Goal: Task Accomplishment & Management: Use online tool/utility

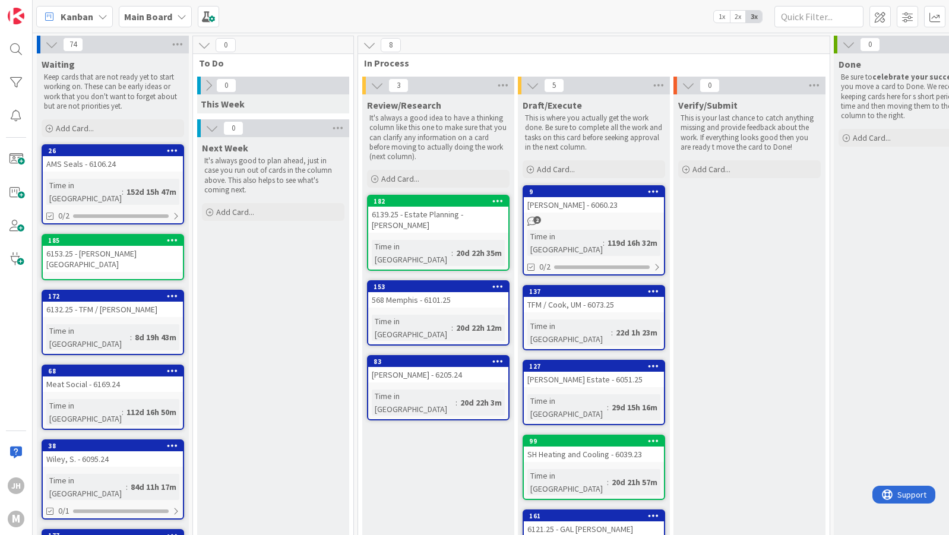
scroll to position [81, 0]
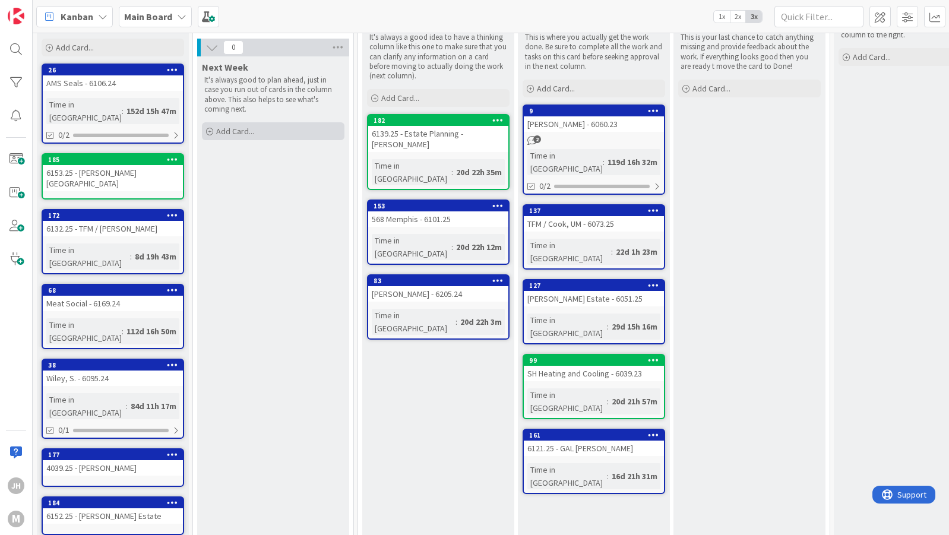
click at [242, 126] on span "Add Card..." at bounding box center [235, 131] width 38 height 11
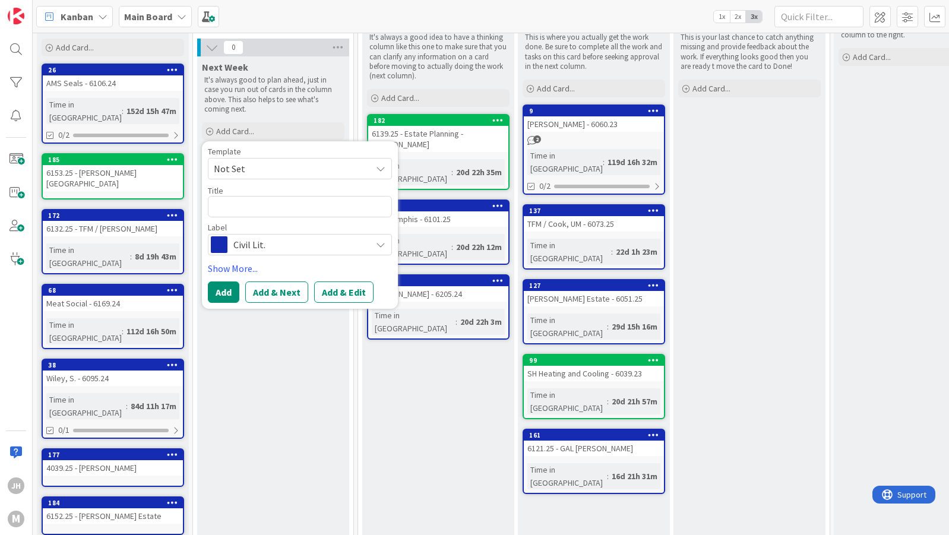
type textarea "x"
type textarea "6"
type textarea "x"
type textarea "61"
type textarea "x"
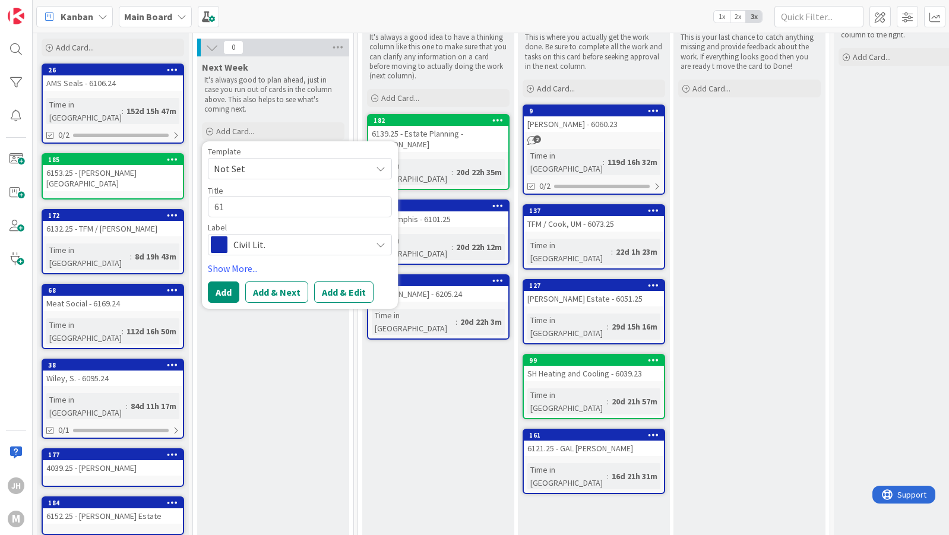
type textarea "615"
type textarea "x"
type textarea "6159"
type textarea "x"
type textarea "6159."
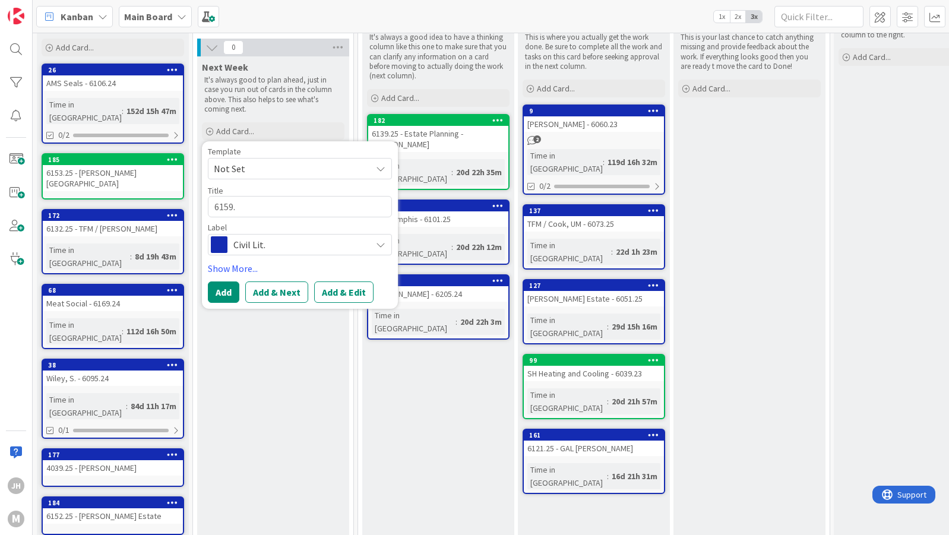
type textarea "x"
type textarea "6159.2"
type textarea "x"
type textarea "6159.25"
type textarea "x"
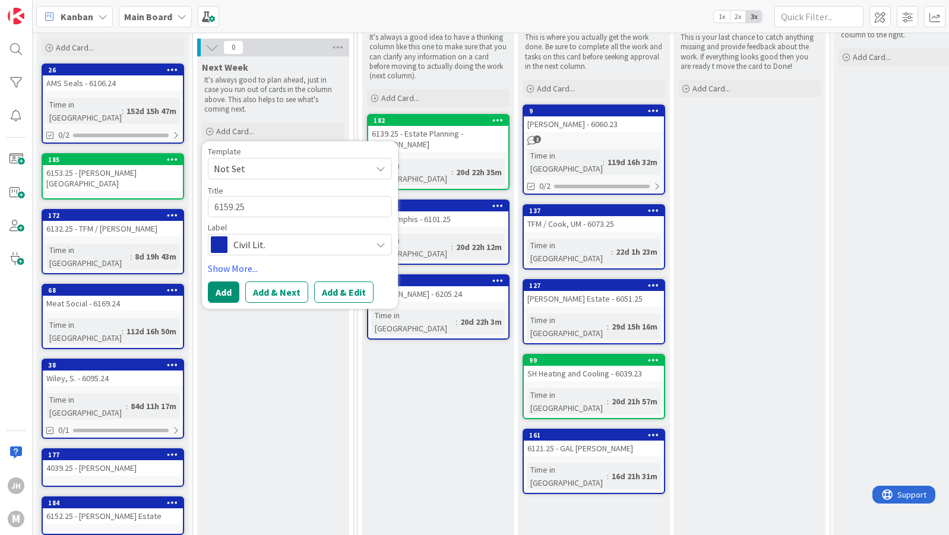
type textarea "6159.25"
type textarea "x"
type textarea "6159.25 -"
type textarea "x"
type textarea "6159.25 -"
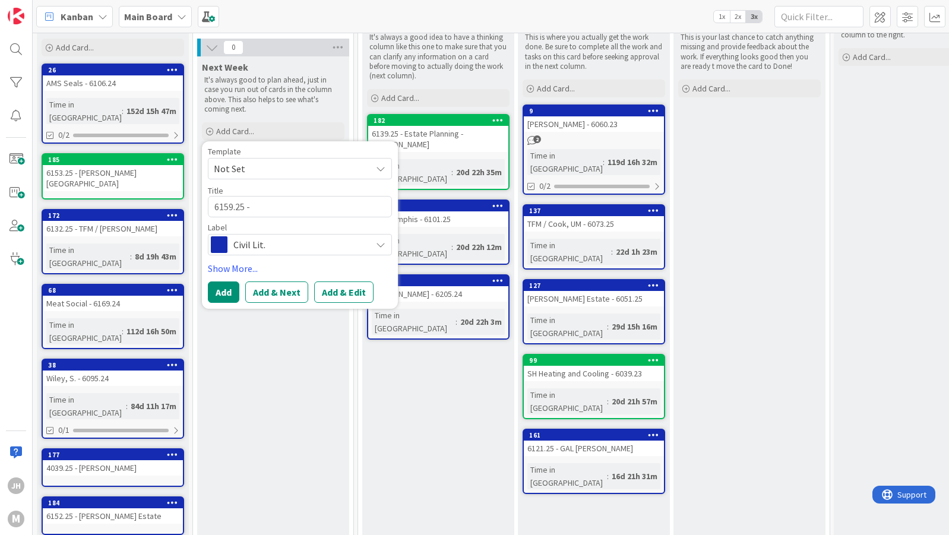
type textarea "x"
type textarea "6159.25 - J"
type textarea "x"
type textarea "6159.25 - Ja"
type textarea "x"
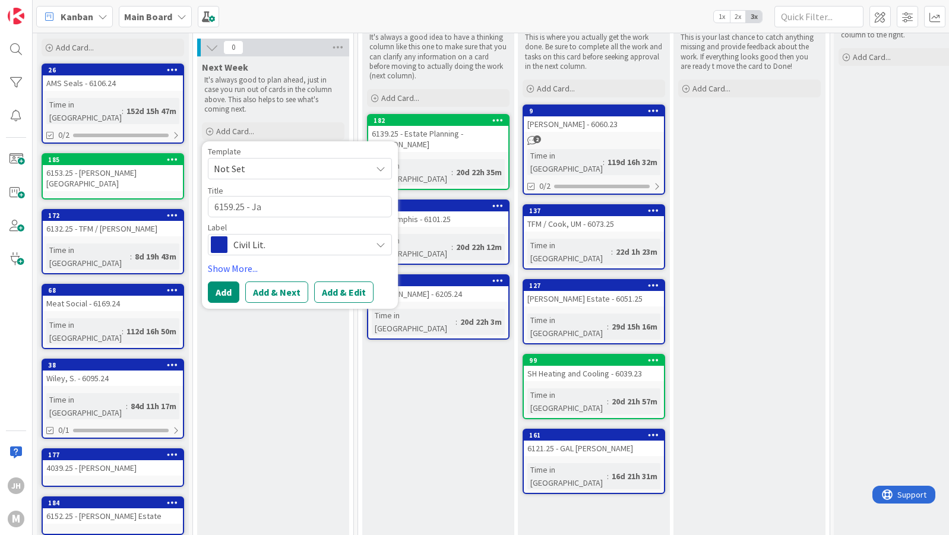
type textarea "6159.25 - Jar"
type textarea "x"
type textarea "6159.25 - Jare"
type textarea "x"
type textarea "6159.25 - [PERSON_NAME]"
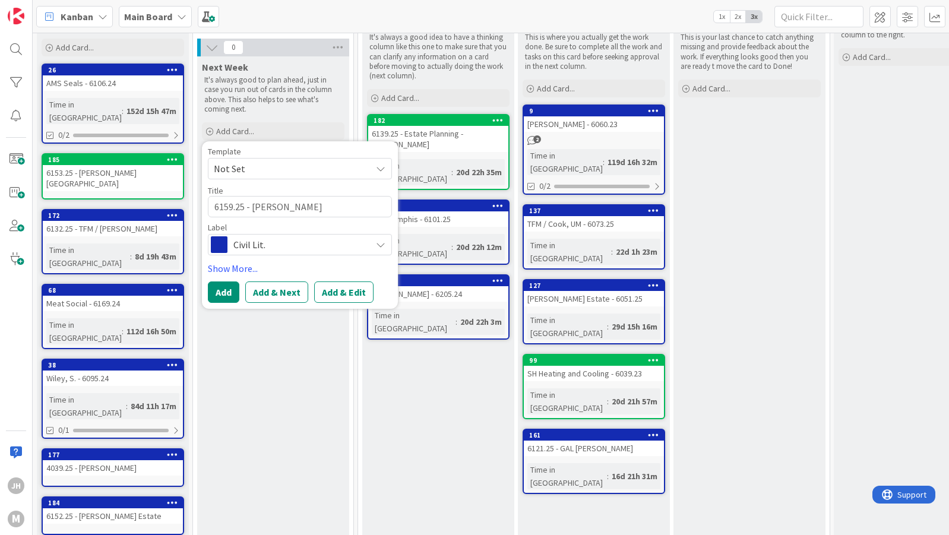
type textarea "x"
type textarea "6159.25 - [PERSON_NAME]"
type textarea "x"
type textarea "6159.25 - [PERSON_NAME]"
type textarea "x"
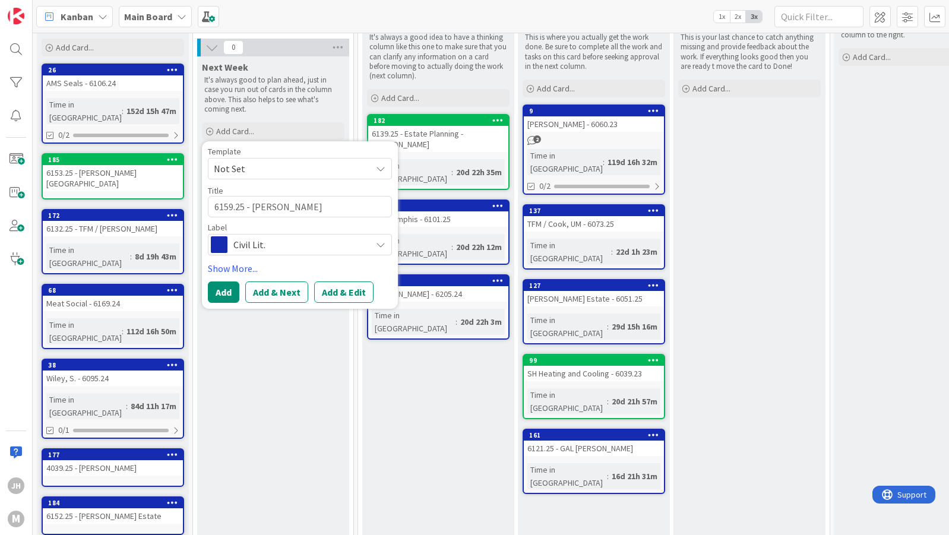
type textarea "6159.25 - [PERSON_NAME] [PERSON_NAME]"
type textarea "x"
type textarea "6159.25 - [PERSON_NAME]"
type textarea "x"
type textarea "6159.25 - [PERSON_NAME]"
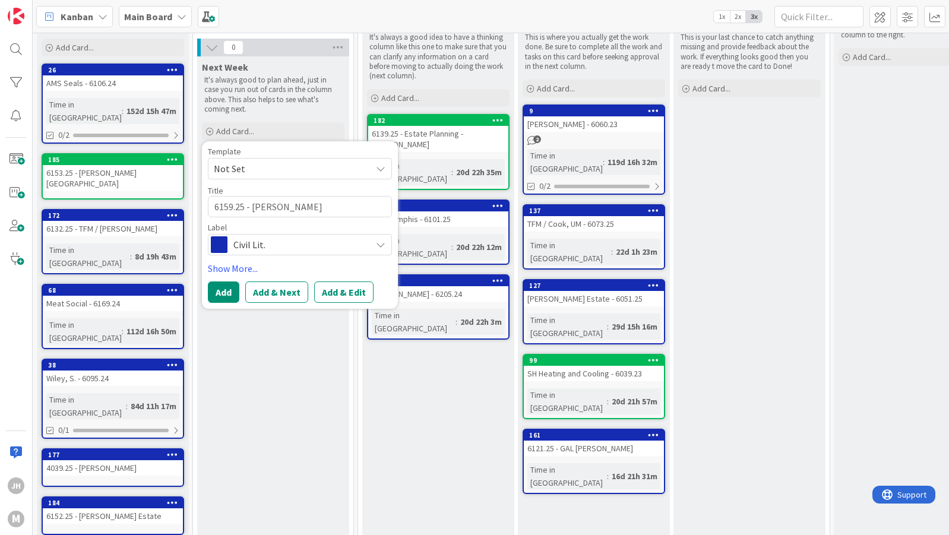
type textarea "x"
type textarea "6159.25 - [PERSON_NAME]"
click at [229, 281] on button "Add" at bounding box center [223, 291] width 31 height 21
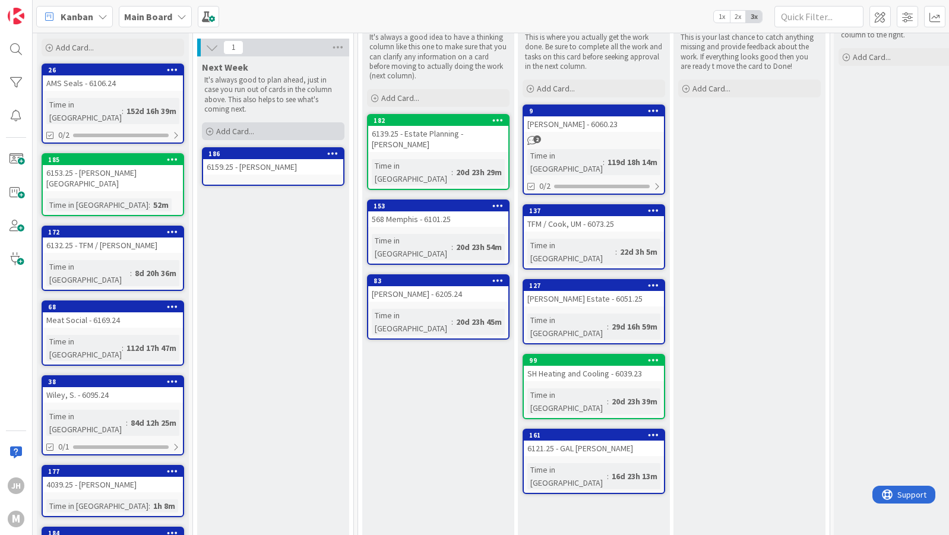
click at [232, 126] on span "Add Card..." at bounding box center [235, 131] width 38 height 11
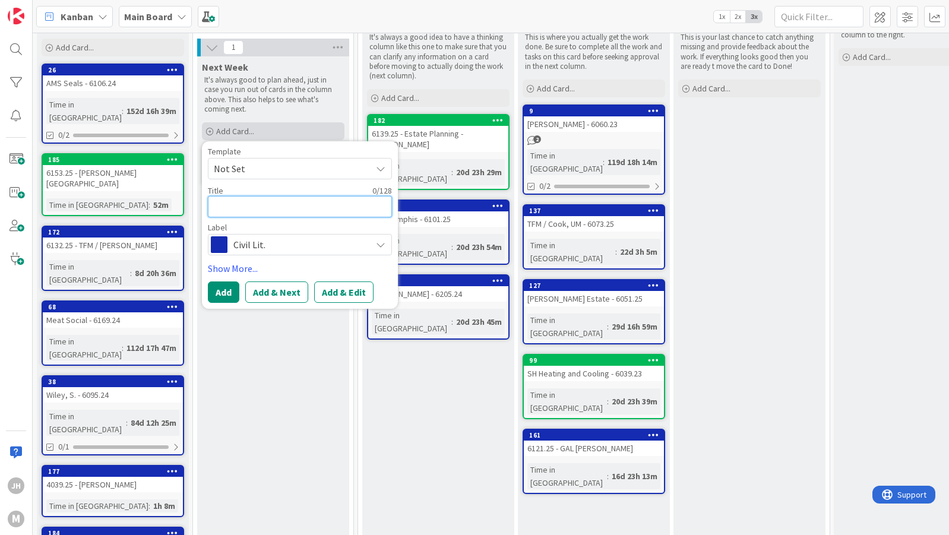
type textarea "x"
type textarea "6"
type textarea "x"
type textarea "61"
type textarea "x"
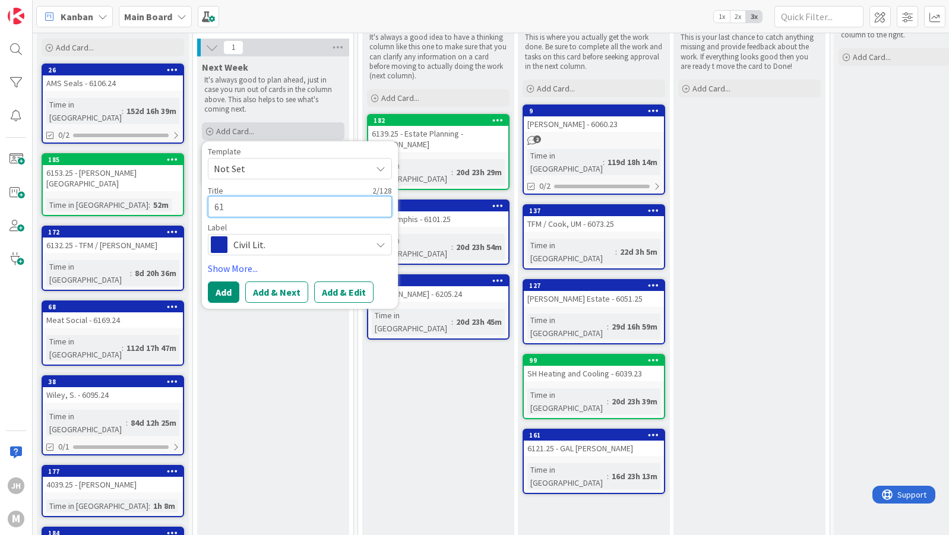
type textarea "615"
type textarea "x"
type textarea "6158"
type textarea "x"
type textarea "6158."
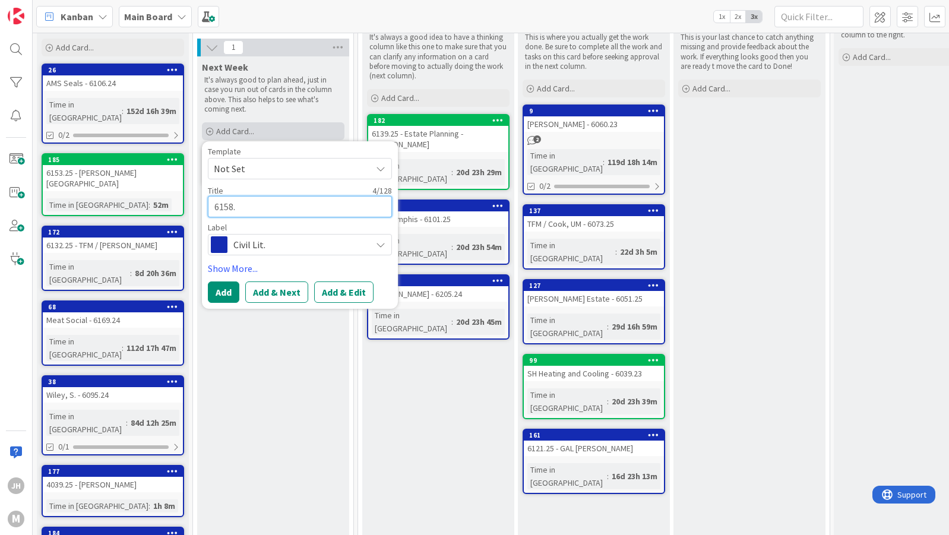
type textarea "x"
type textarea "6158.2"
type textarea "x"
type textarea "6158.25"
click at [242, 236] on span "Civil Lit." at bounding box center [299, 244] width 132 height 17
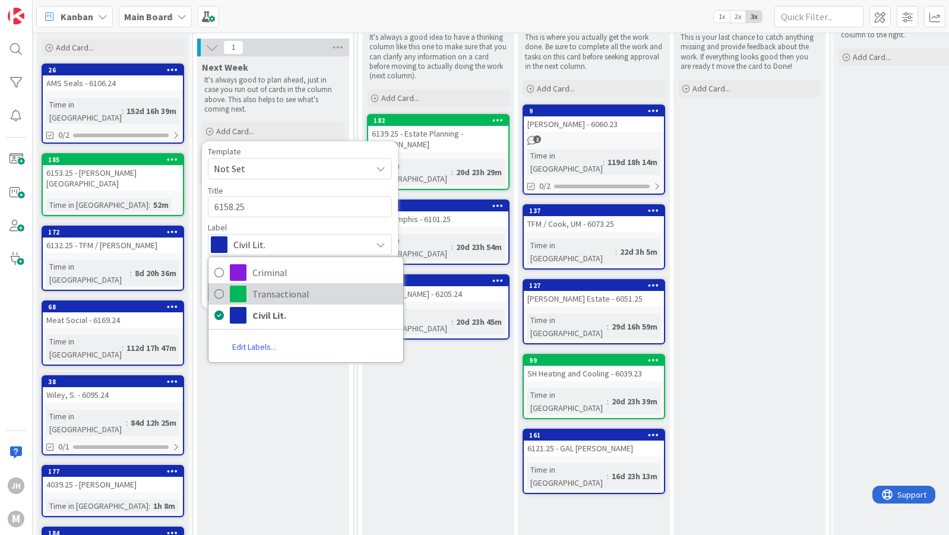
click at [249, 283] on link "Transactional" at bounding box center [305, 293] width 195 height 21
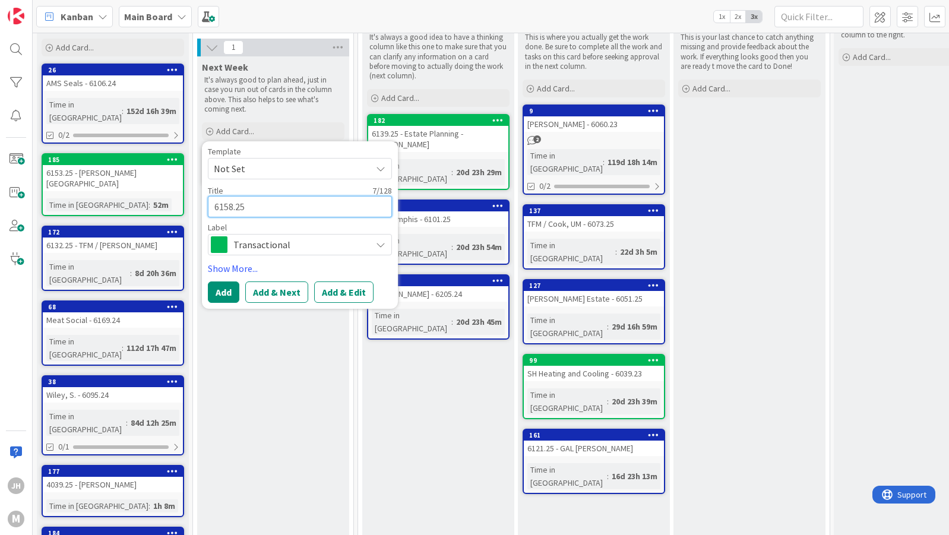
click at [277, 196] on textarea "6158.25" at bounding box center [300, 206] width 184 height 21
type textarea "x"
type textarea "6158.25"
type textarea "x"
type textarea "6158.25 -"
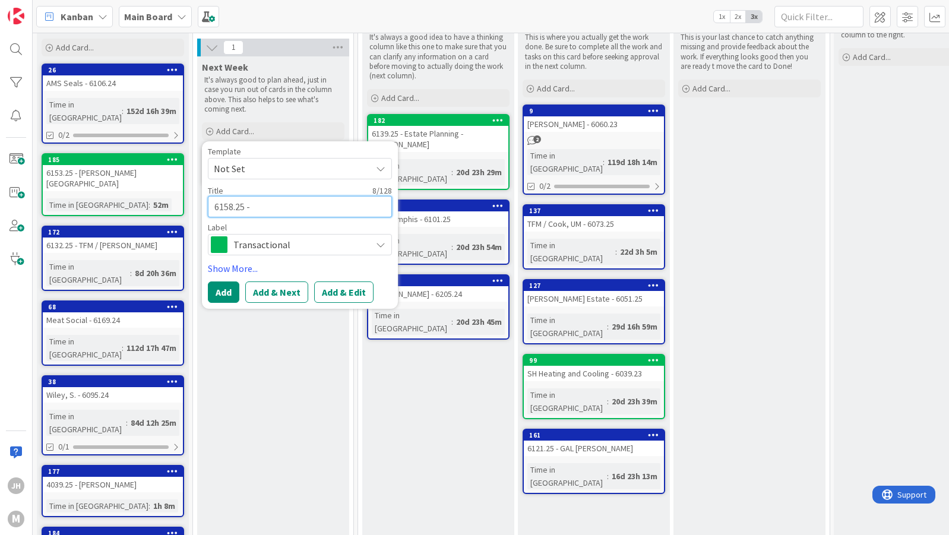
type textarea "x"
type textarea "6158.25 -"
type textarea "x"
type textarea "6158.25 - M"
type textarea "x"
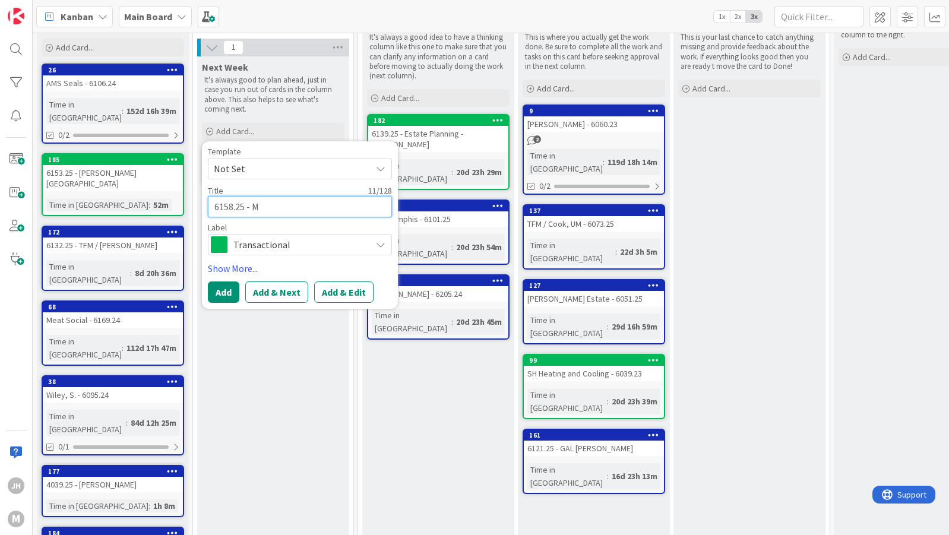
type textarea "6158.25 - Ma"
type textarea "x"
type textarea "6158.25 - Mas"
type textarea "x"
type textarea "6158.25 - Mass"
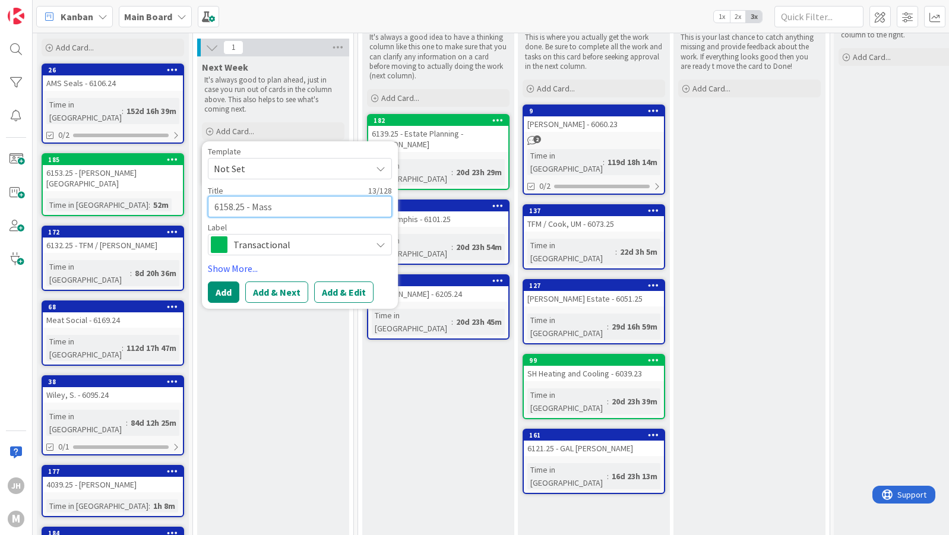
type textarea "x"
type textarea "6158.25 - Masse"
type textarea "x"
type textarea "6158.25 - [PERSON_NAME]"
type textarea "x"
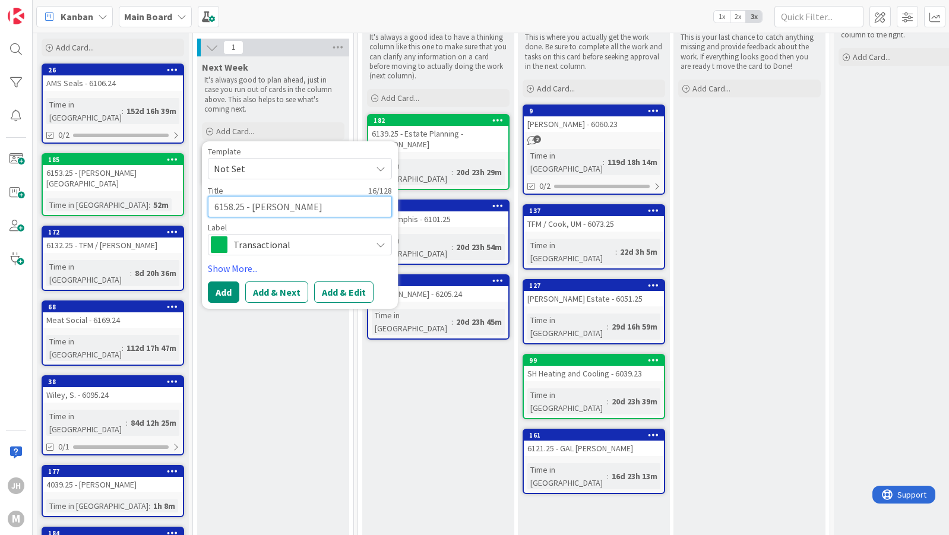
type textarea "6158.25 - [PERSON_NAME],"
type textarea "x"
type textarea "6158.25 - [PERSON_NAME],"
type textarea "x"
type textarea "6158.25 - [PERSON_NAME], S"
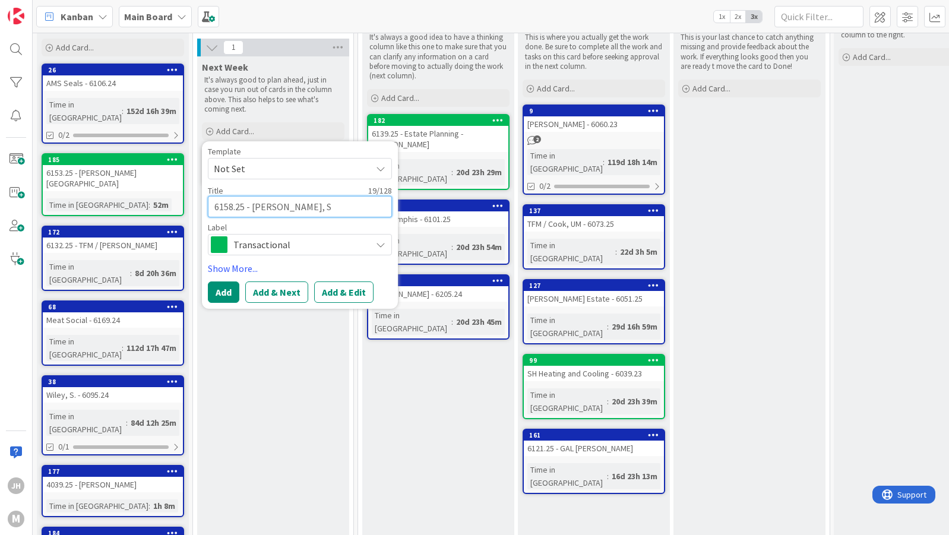
type textarea "x"
type textarea "6158.25 - [PERSON_NAME]"
type textarea "x"
type textarea "6158.25 - [PERSON_NAME]"
type textarea "x"
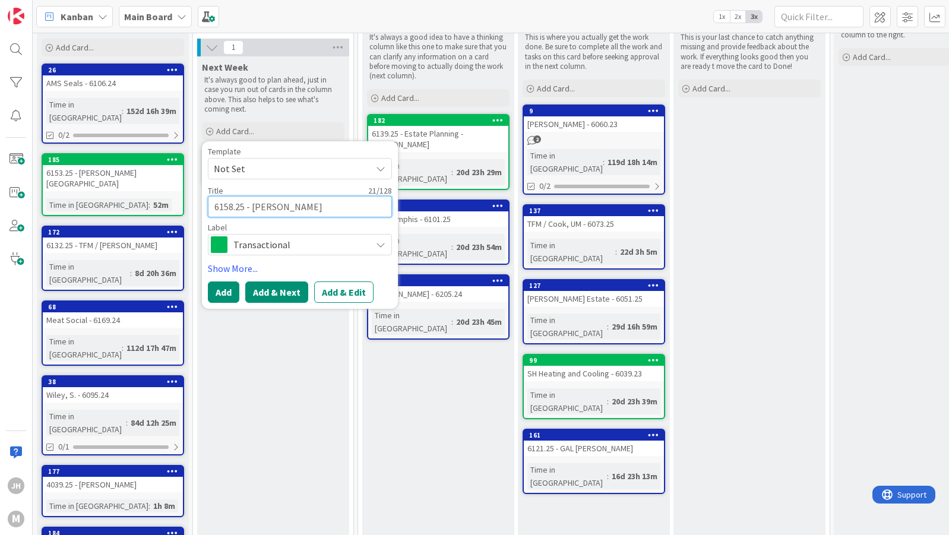
type textarea "6158.25 - [PERSON_NAME] ("
type textarea "x"
type textarea "6158.25 - [PERSON_NAME] (T"
type textarea "x"
type textarea "6158.25 - [PERSON_NAME] (Tr"
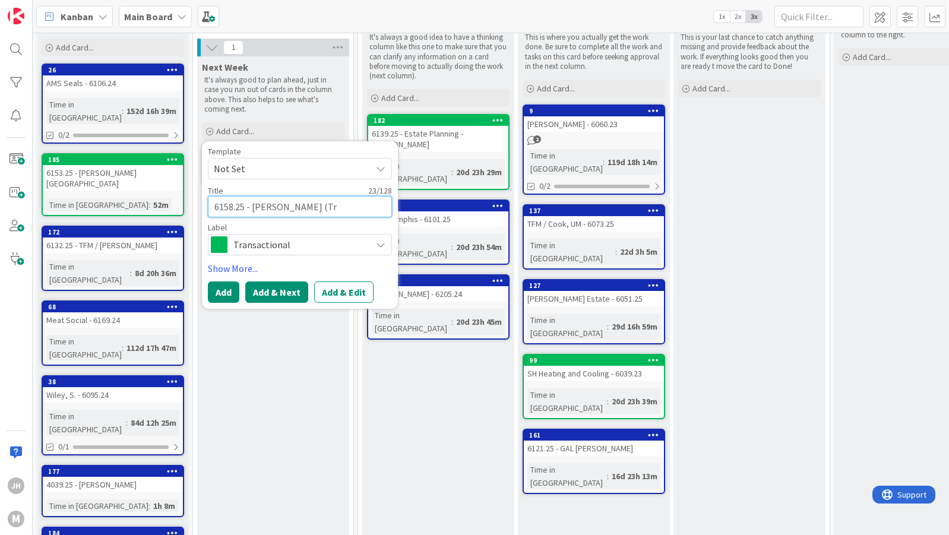
type textarea "x"
type textarea "6158.25 - [PERSON_NAME] (Tru"
type textarea "x"
type textarea "6158.25 - [PERSON_NAME] (Trus"
type textarea "x"
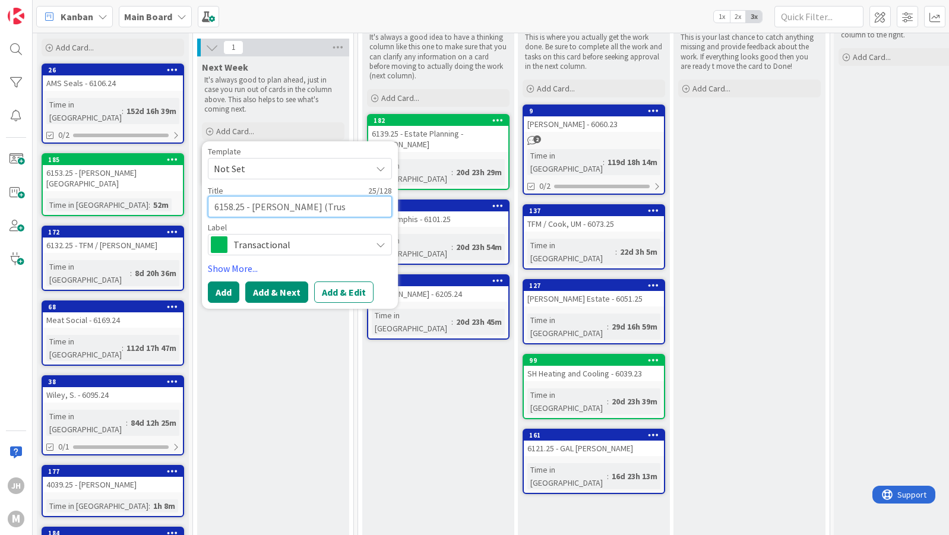
type textarea "6158.25 - [PERSON_NAME] (Trust"
type textarea "x"
type textarea "6158.25 - [PERSON_NAME] (Trust)"
click at [215, 284] on button "Add" at bounding box center [223, 291] width 31 height 21
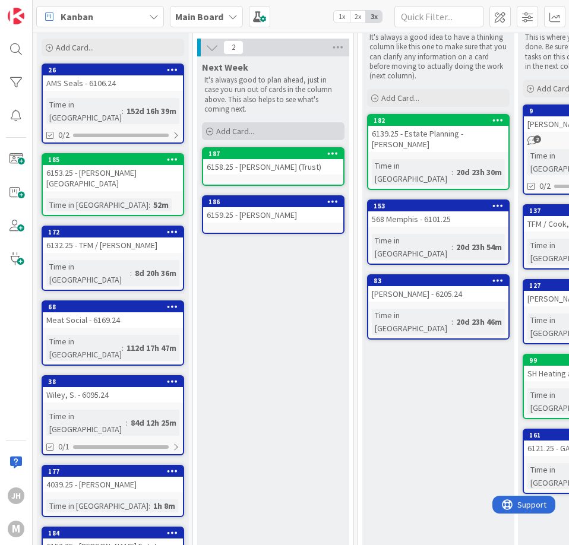
click at [237, 122] on div "Add Card..." at bounding box center [273, 131] width 142 height 18
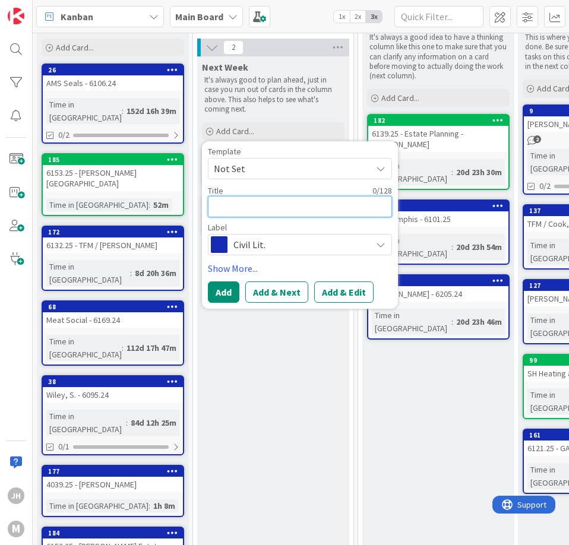
type textarea "x"
type textarea "6"
type textarea "x"
type textarea "61"
type textarea "x"
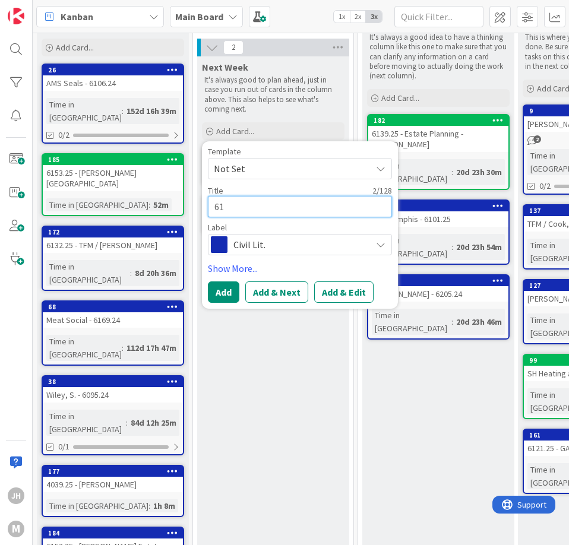
type textarea "615"
type textarea "x"
type textarea "6157"
type textarea "x"
type textarea "6157."
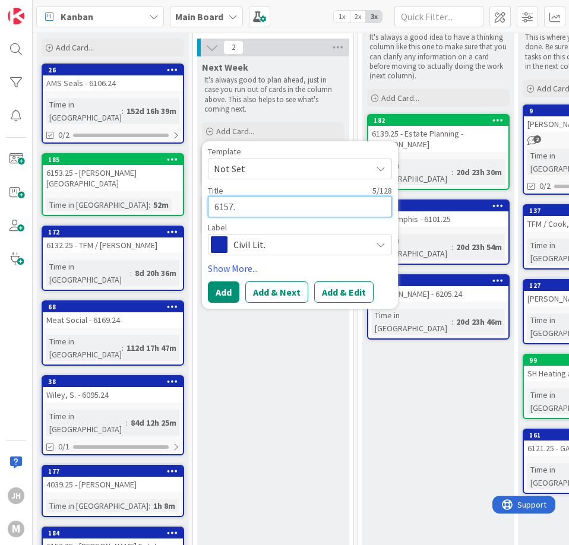
type textarea "x"
type textarea "6157.2"
type textarea "x"
type textarea "6157.25"
type textarea "x"
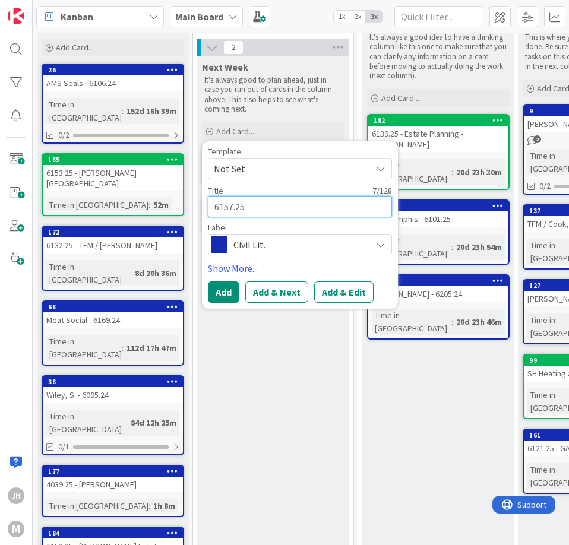
type textarea "6157.25"
type textarea "x"
type textarea "6157.25 T"
type textarea "x"
type textarea "6157.25 TF"
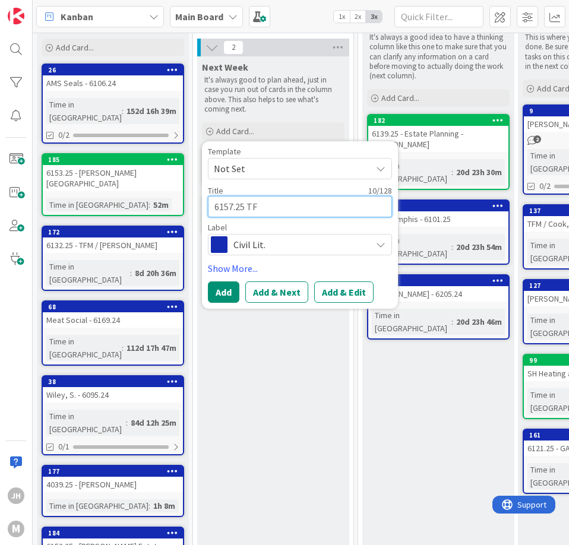
type textarea "x"
type textarea "6157.25 TFM"
type textarea "x"
type textarea "6157.25 TFM"
type textarea "x"
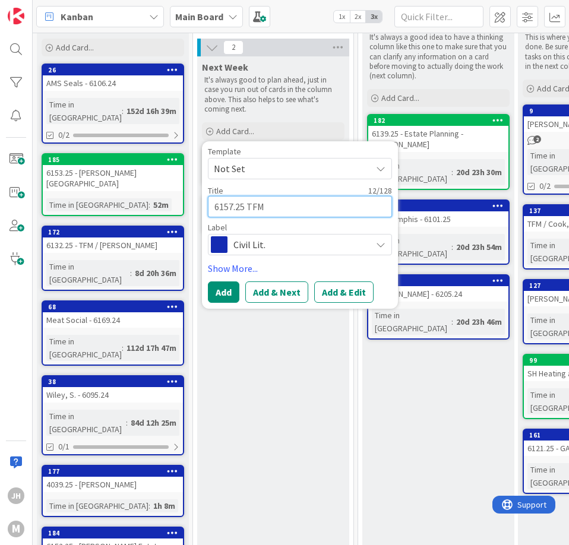
type textarea "6157.25 TFM H"
type textarea "x"
type textarea "6157.25 TFM He"
type textarea "x"
type textarea "6157.25 TFM Her"
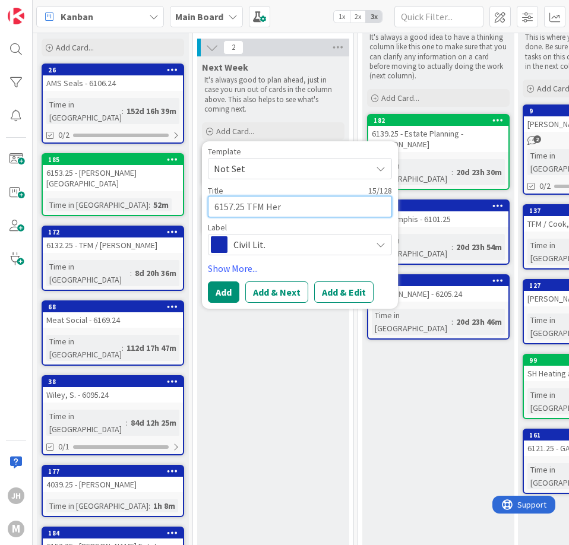
type textarea "x"
type textarea "6157.25 TFM [PERSON_NAME]"
type textarea "x"
type textarea "6157.25 TFM Hernr"
type textarea "x"
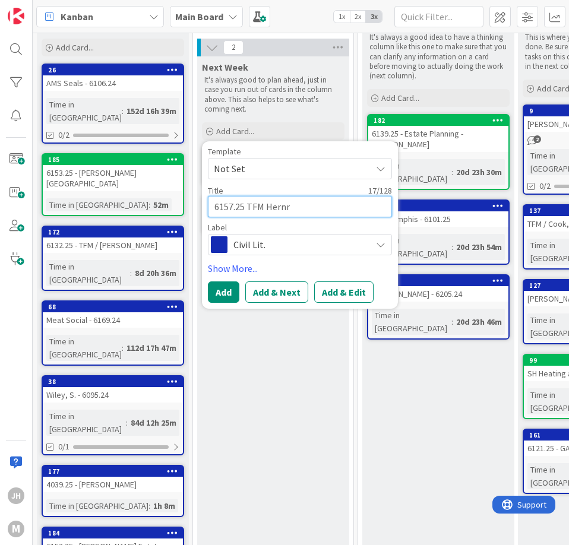
type textarea "6157.25 TFM Hernry"
type textarea "x"
type textarea "6157.25 TFM Hernry"
type textarea "x"
type textarea "6157.25 TFM Hernry v"
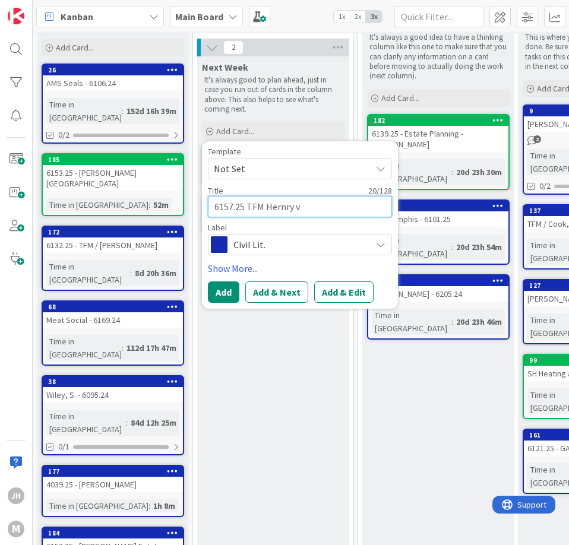
type textarea "x"
type textarea "6157.25 TFM [PERSON_NAME]"
type textarea "x"
type textarea "6157.25 TFM [PERSON_NAME]"
type textarea "x"
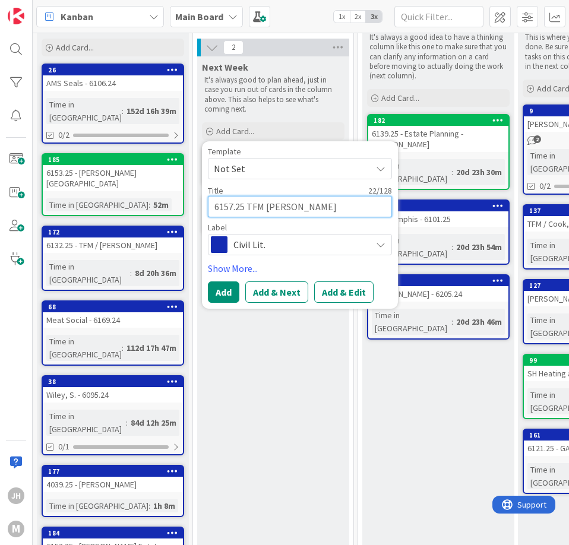
type textarea "6157.25 TFM [PERSON_NAME] L"
type textarea "x"
type textarea "6157.25 TFM [PERSON_NAME]"
type textarea "x"
type textarea "6157.25 TFM [PERSON_NAME] Lov"
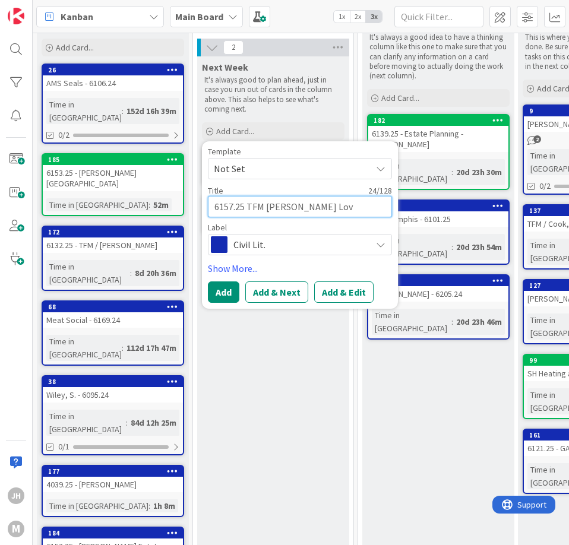
type textarea "x"
type textarea "6157.25 TFM [PERSON_NAME] Love"
click at [264, 201] on textarea "6157.25 TFM [PERSON_NAME] Love" at bounding box center [300, 206] width 184 height 21
type textarea "x"
type textarea "6157.25 TFM/ [PERSON_NAME] Love"
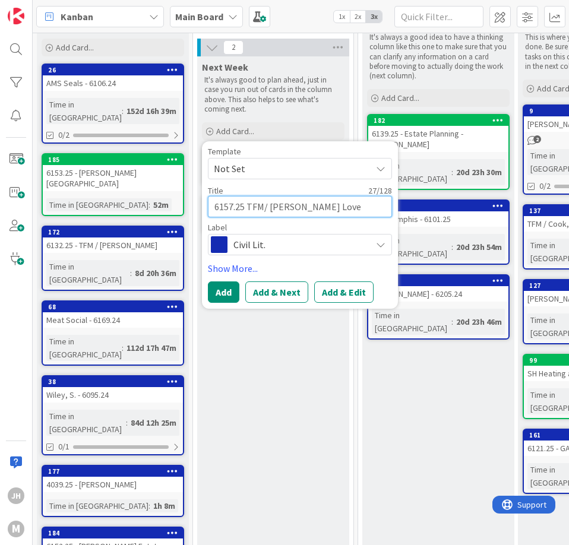
click at [250, 196] on textarea "6157.25 TFM/ [PERSON_NAME] Love" at bounding box center [300, 206] width 184 height 21
type textarea "x"
type textarea "6157.25 TFM/ [PERSON_NAME] Love"
type textarea "x"
type textarea "6157.25 -TFM/ [PERSON_NAME] Love"
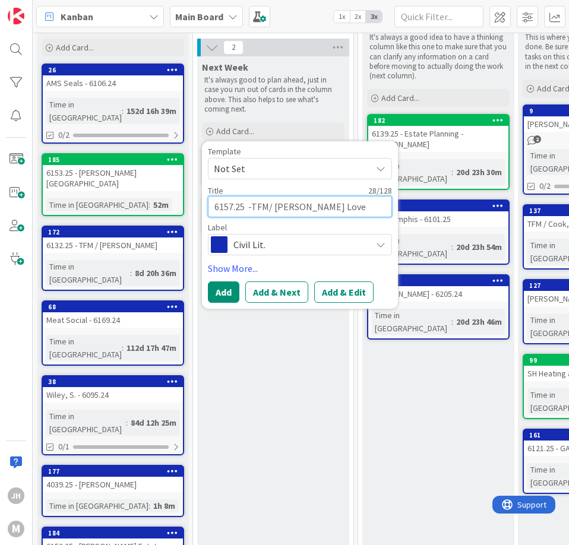
type textarea "x"
type textarea "6157.25 - TFM/ [PERSON_NAME] Love"
click at [224, 289] on button "Add" at bounding box center [223, 291] width 31 height 21
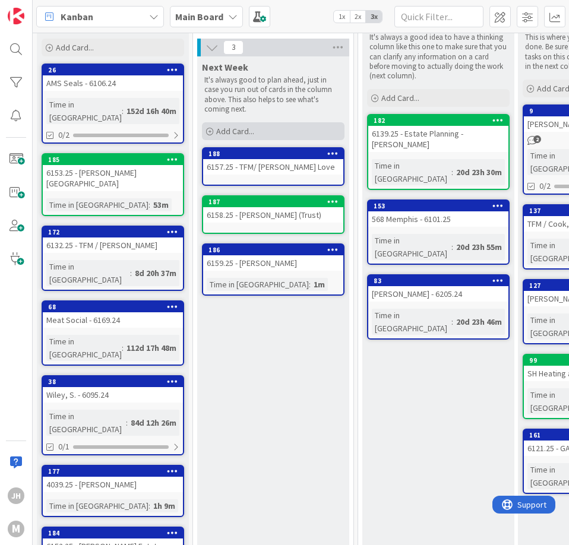
click at [246, 126] on span "Add Card..." at bounding box center [235, 131] width 38 height 11
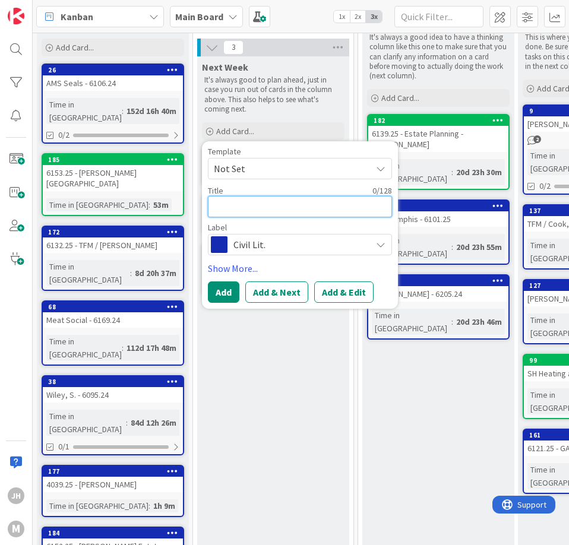
type textarea "x"
type textarea "6"
type textarea "x"
type textarea "61"
type textarea "x"
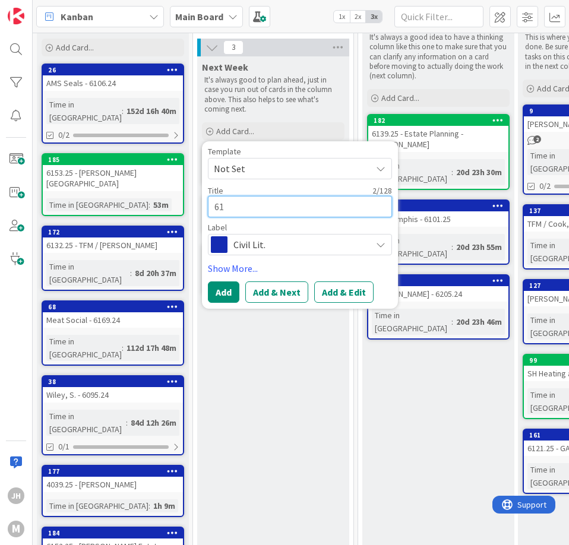
type textarea "615"
type textarea "x"
type textarea "6156"
type textarea "x"
type textarea "6156."
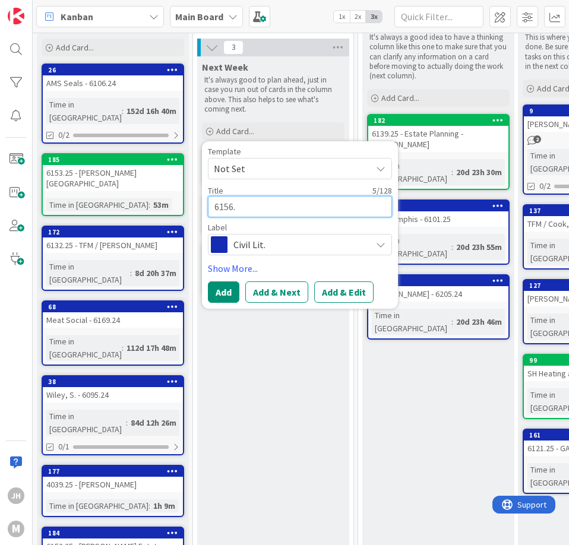
type textarea "x"
type textarea "6156.2"
type textarea "x"
type textarea "6156.25"
type textarea "x"
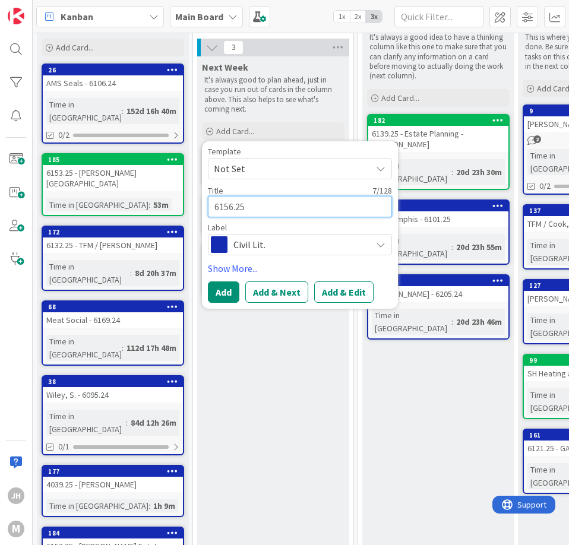
type textarea "6156.25"
type textarea "x"
type textarea "6156.25 -"
type textarea "x"
type textarea "6156.25 -"
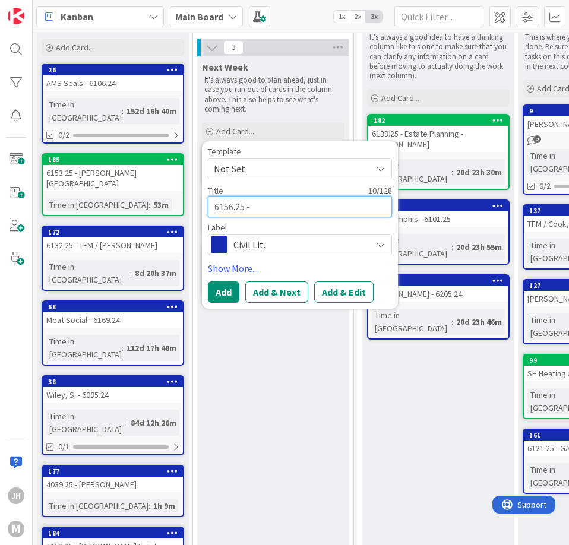
type textarea "x"
type textarea "6156.25 - B"
type textarea "x"
type textarea "6156.25 - Bu"
type textarea "x"
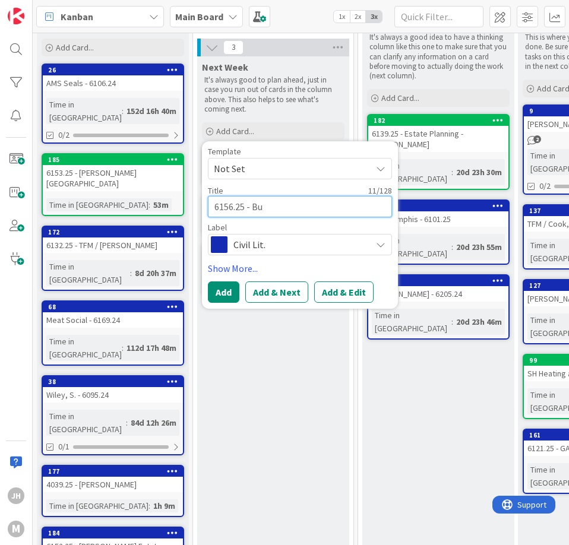
type textarea "6156.25 - Bur"
type textarea "x"
type textarea "6156.25 - Burn"
type textarea "x"
type textarea "6156.25 - Bur"
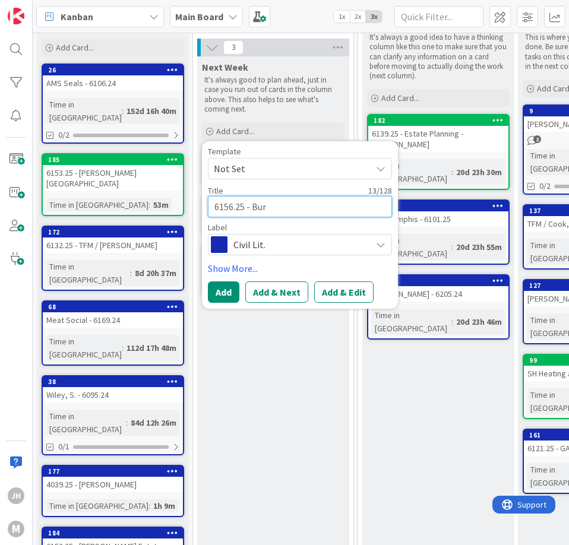
type textarea "x"
type textarea "6156.25 - [PERSON_NAME]"
type textarea "x"
type textarea "6156.25 - [PERSON_NAME]"
type textarea "x"
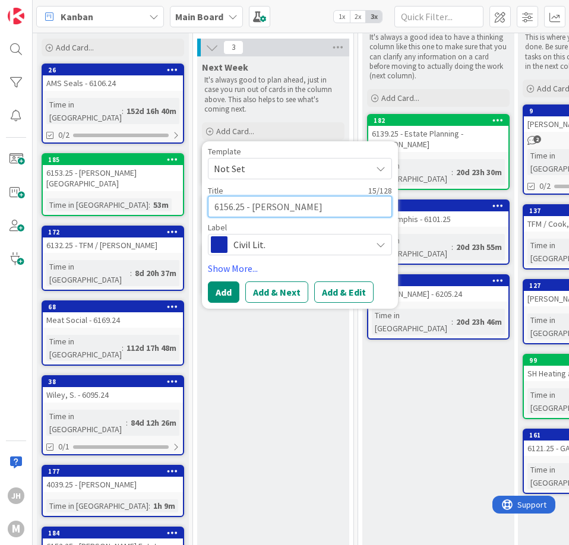
type textarea "6156.25 - [PERSON_NAME]"
type textarea "x"
type textarea "6156.25 - [PERSON_NAME]"
type textarea "x"
type textarea "6156.25 - [PERSON_NAME],"
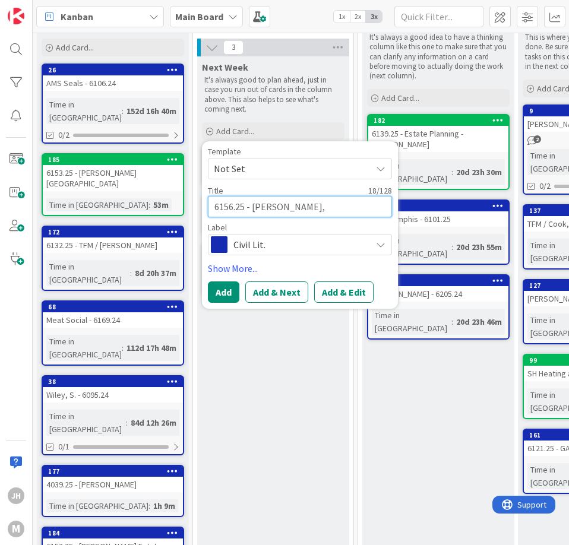
type textarea "x"
type textarea "6156.25 - [PERSON_NAME],"
click at [269, 236] on span "Civil Lit." at bounding box center [299, 244] width 132 height 17
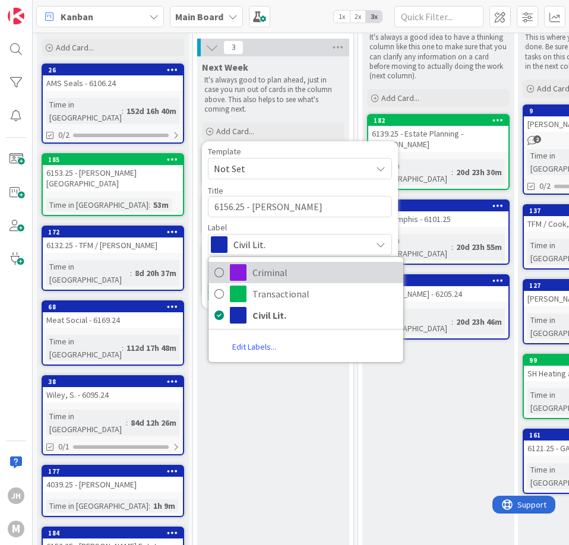
click at [277, 262] on link "Criminal" at bounding box center [305, 272] width 195 height 21
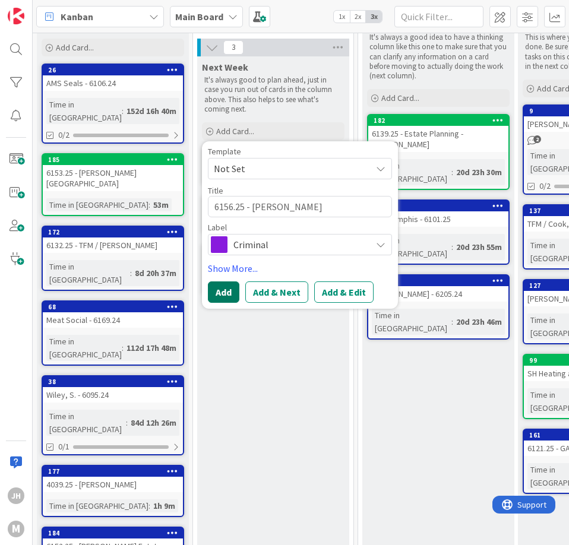
click at [227, 284] on button "Add" at bounding box center [223, 291] width 31 height 21
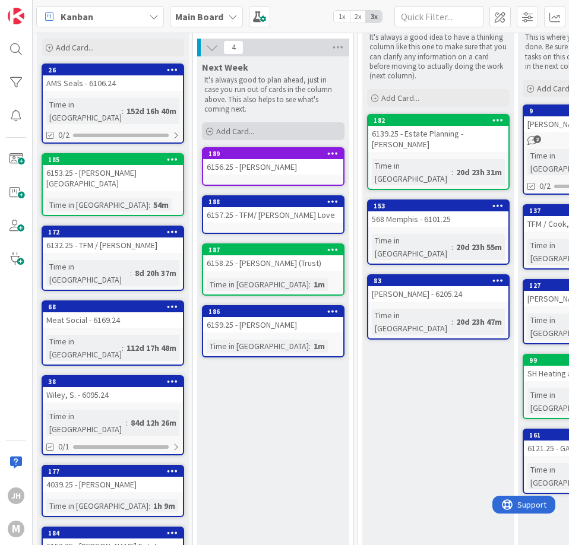
click at [224, 126] on span "Add Card..." at bounding box center [235, 131] width 38 height 11
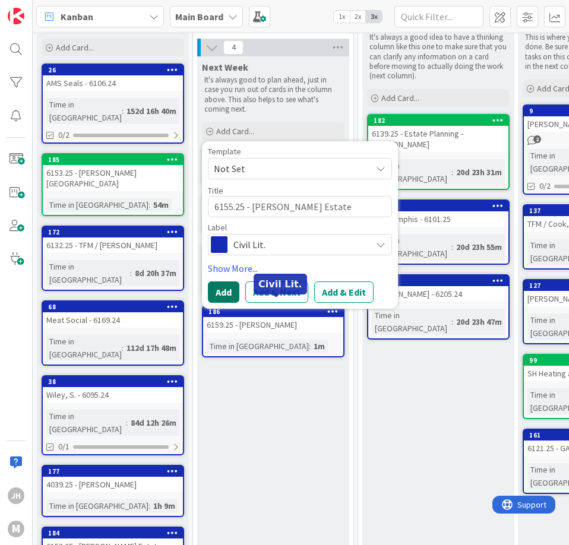
click at [225, 281] on button "Add" at bounding box center [223, 291] width 31 height 21
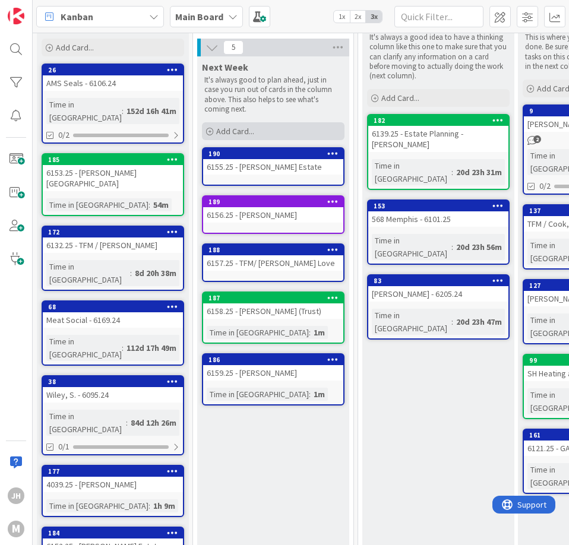
click at [256, 123] on div "Add Card..." at bounding box center [273, 131] width 142 height 18
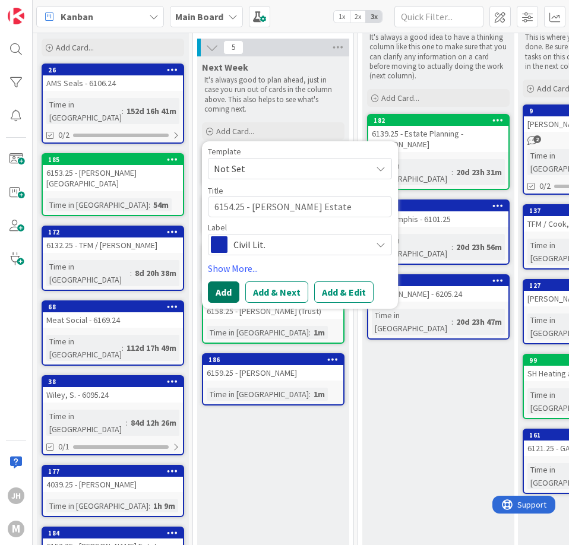
click at [218, 283] on button "Add" at bounding box center [223, 291] width 31 height 21
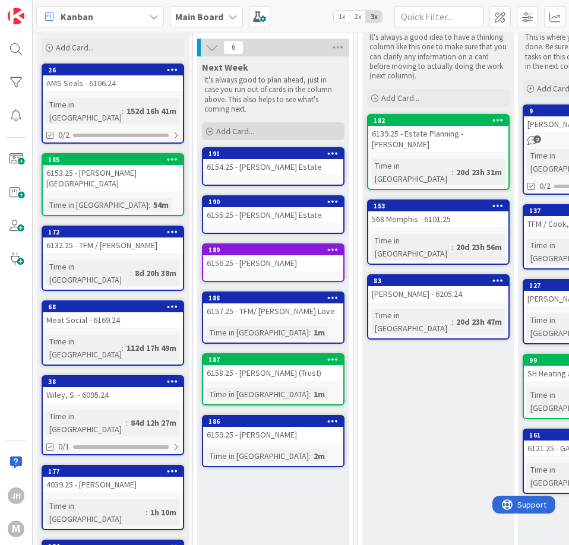
click at [242, 126] on span "Add Card..." at bounding box center [235, 131] width 38 height 11
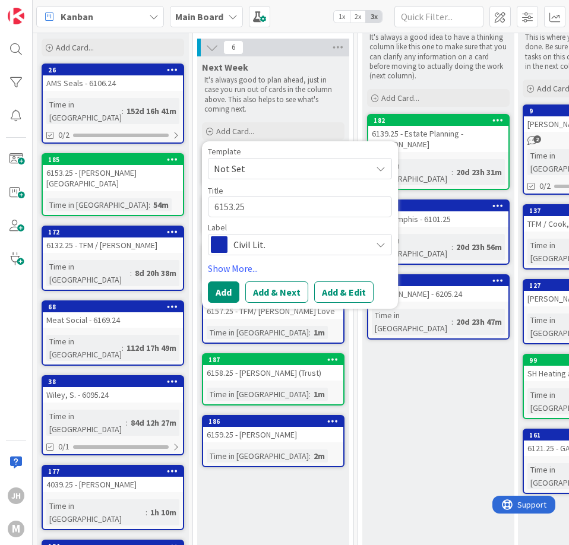
click at [403, 375] on div "Review/Research It's always a good idea to have a thinking column like this one…" at bounding box center [438, 443] width 152 height 858
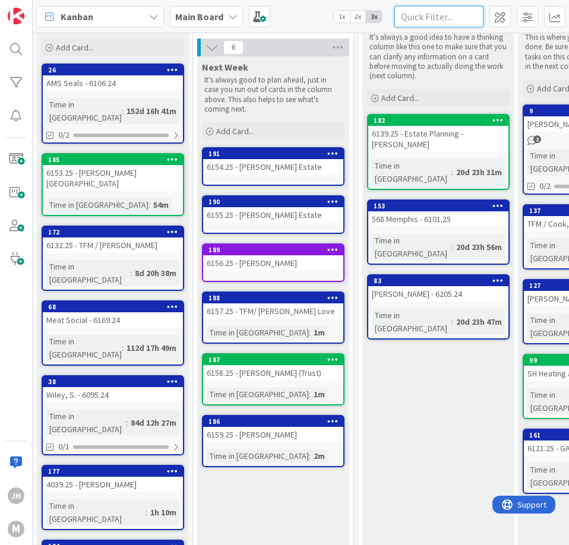
click at [431, 11] on input "text" at bounding box center [438, 16] width 89 height 21
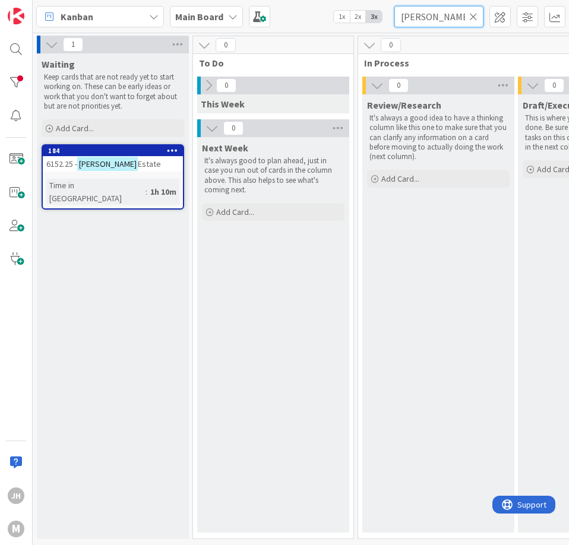
click at [478, 18] on input "[PERSON_NAME]" at bounding box center [438, 16] width 89 height 21
click at [471, 15] on icon at bounding box center [473, 16] width 8 height 11
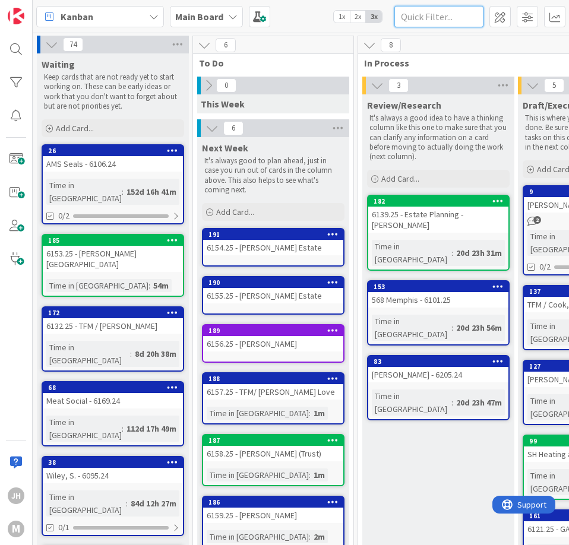
click at [429, 21] on input "text" at bounding box center [438, 16] width 89 height 21
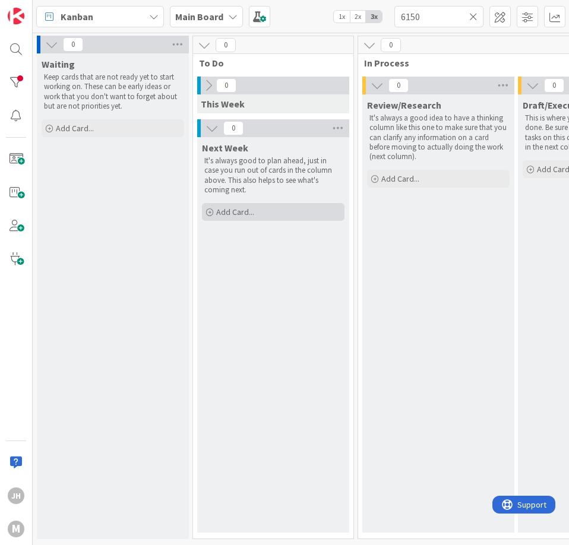
click at [261, 204] on div "Add Card..." at bounding box center [273, 212] width 142 height 18
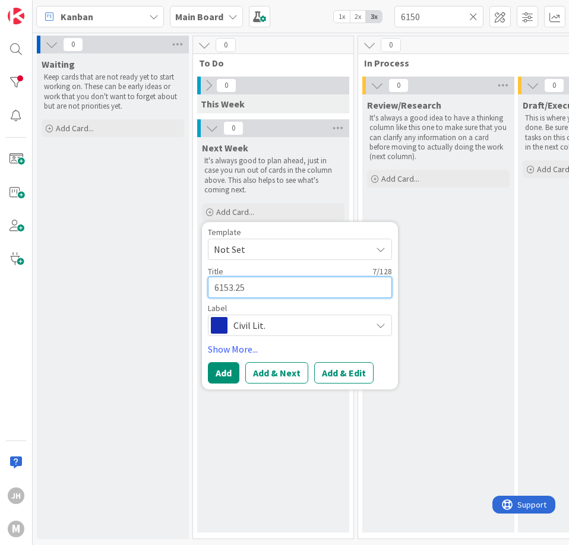
click at [231, 280] on textarea "6153.25" at bounding box center [300, 287] width 184 height 21
click at [275, 280] on textarea "6150.25" at bounding box center [300, 287] width 184 height 21
click at [249, 280] on textarea "6150.25 [PERSON_NAME] Estate" at bounding box center [300, 287] width 184 height 21
click at [331, 277] on textarea "6150.25 [PERSON_NAME] Estate" at bounding box center [300, 287] width 184 height 21
drag, startPoint x: 331, startPoint y: 272, endPoint x: 315, endPoint y: 246, distance: 31.0
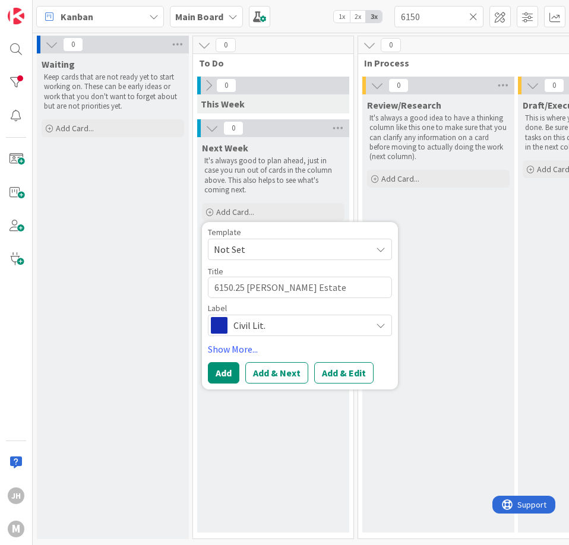
click at [315, 246] on span "Not Set" at bounding box center [288, 249] width 148 height 15
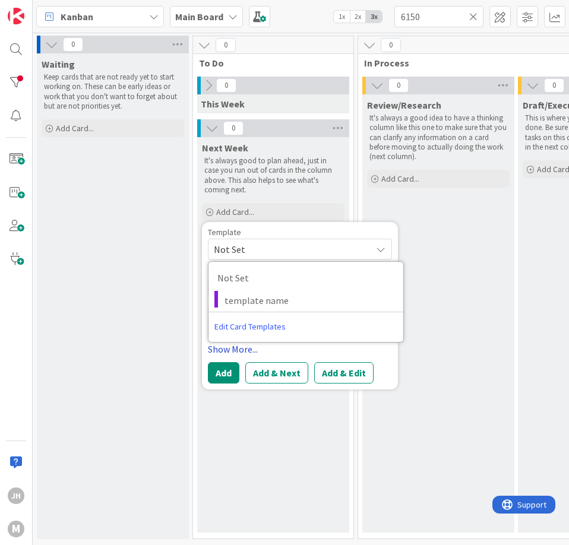
click at [299, 342] on link "Show More..." at bounding box center [300, 349] width 184 height 14
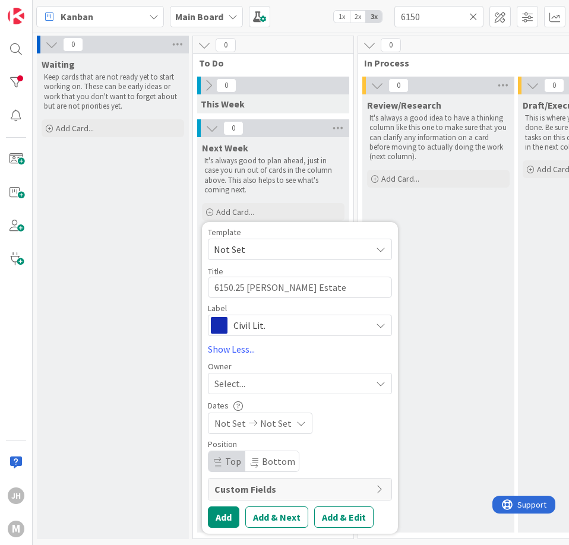
click at [319, 242] on span "Not Set" at bounding box center [288, 249] width 148 height 15
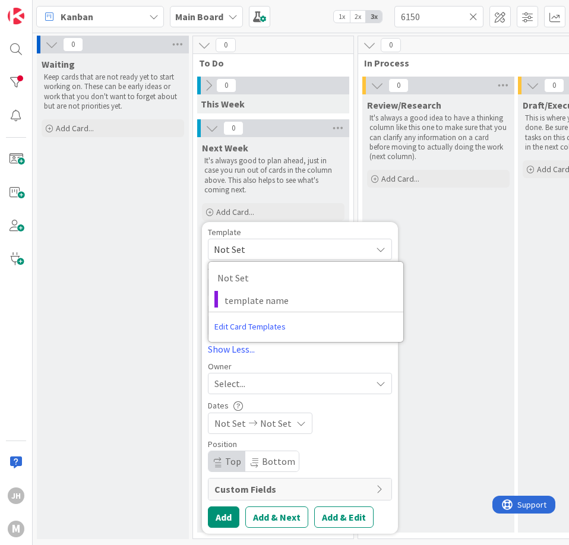
click at [340, 350] on div "Template Not Set Not Set template name Edit Card Templates Title 34 / 128 6150.…" at bounding box center [300, 378] width 184 height 300
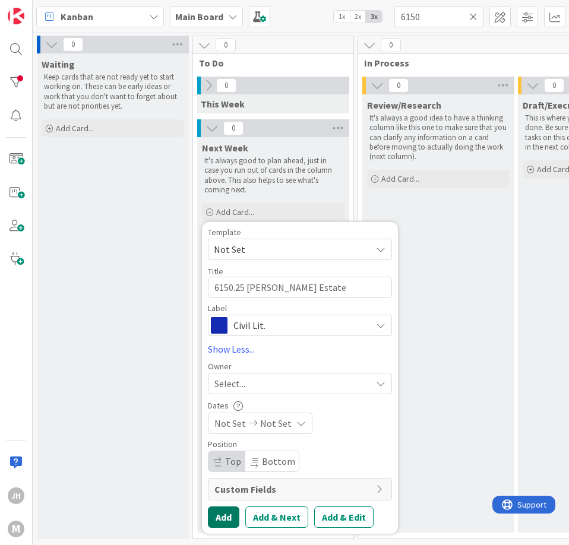
click at [226, 507] on button "Add" at bounding box center [223, 516] width 31 height 21
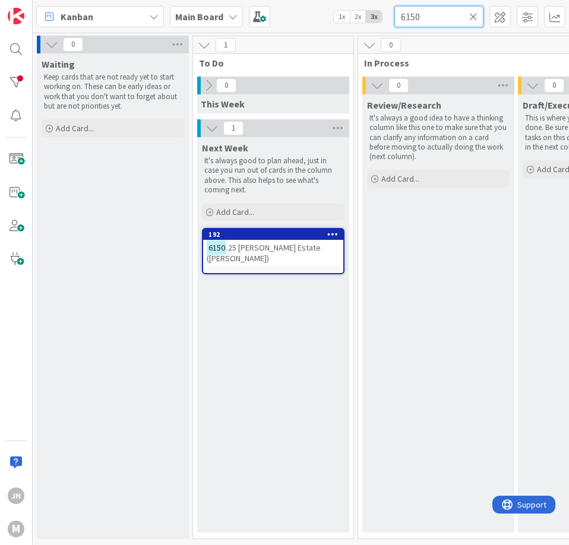
drag, startPoint x: 435, startPoint y: 15, endPoint x: 397, endPoint y: 17, distance: 38.0
click at [397, 17] on input "6150" at bounding box center [438, 16] width 89 height 21
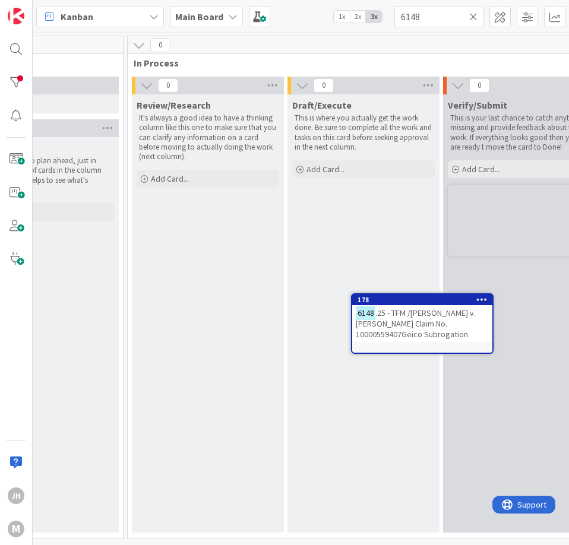
scroll to position [0, 285]
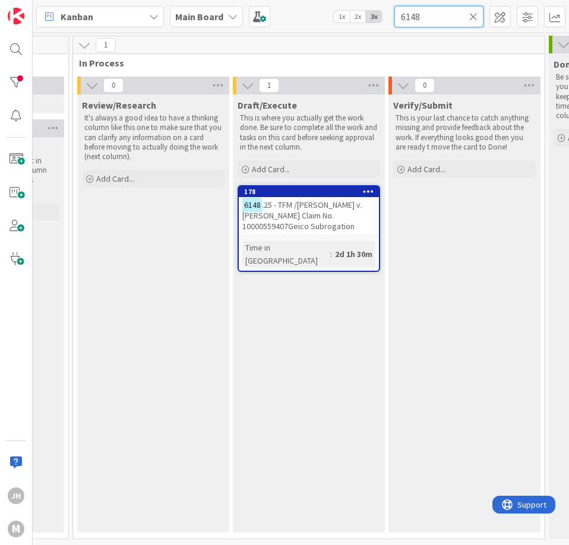
click at [437, 15] on input "6148" at bounding box center [438, 16] width 89 height 21
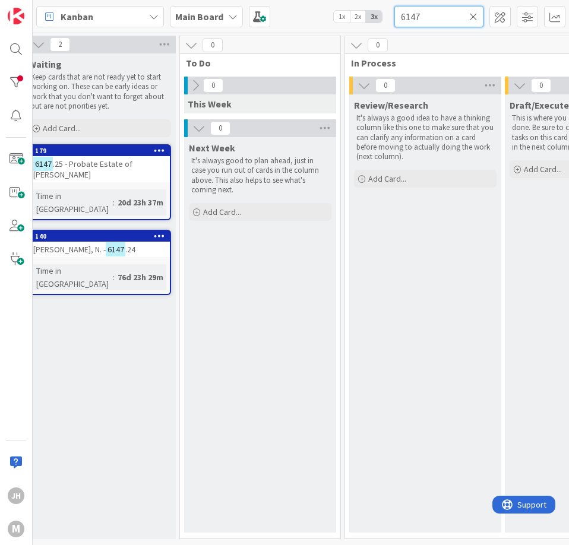
scroll to position [0, 0]
